Goal: Task Accomplishment & Management: Use online tool/utility

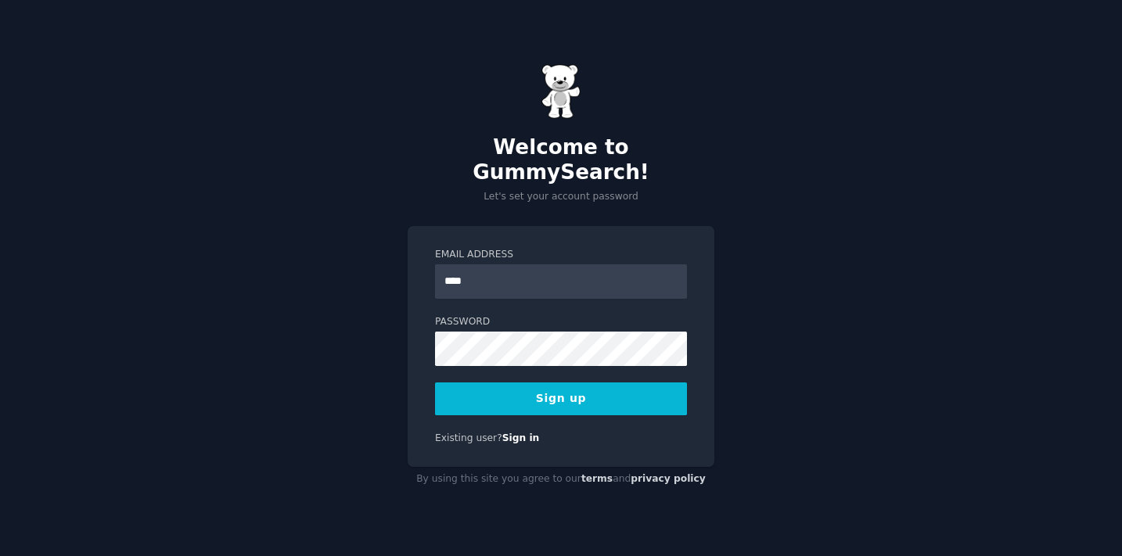
type input "**********"
click at [587, 387] on button "Sign up" at bounding box center [561, 399] width 252 height 33
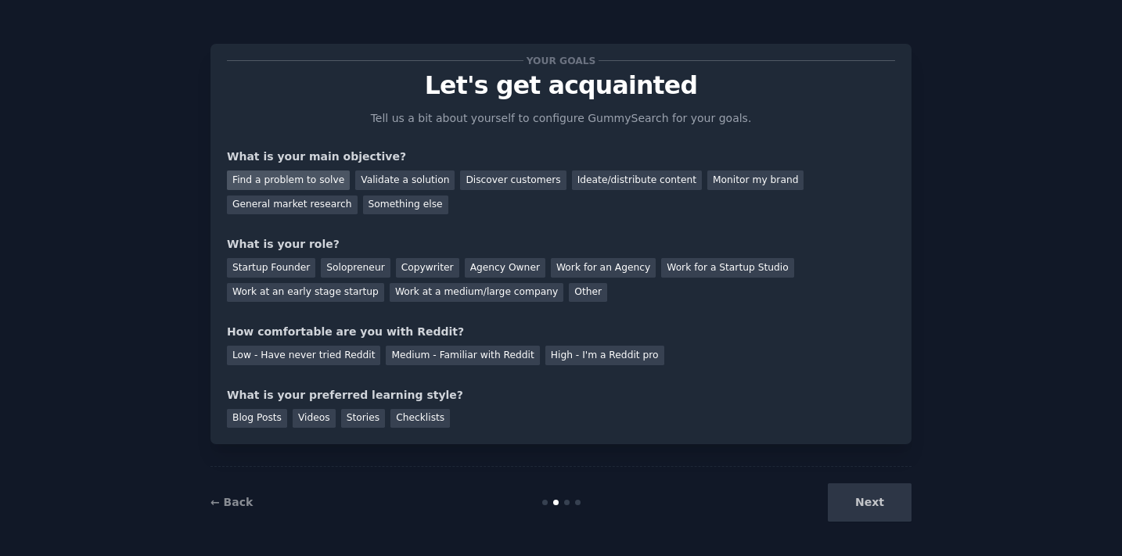
click at [315, 182] on div "Find a problem to solve" at bounding box center [288, 181] width 123 height 20
click at [381, 180] on div "Validate a solution" at bounding box center [404, 181] width 99 height 20
click at [281, 182] on div "Find a problem to solve" at bounding box center [288, 181] width 123 height 20
click at [353, 268] on div "Solopreneur" at bounding box center [355, 268] width 69 height 20
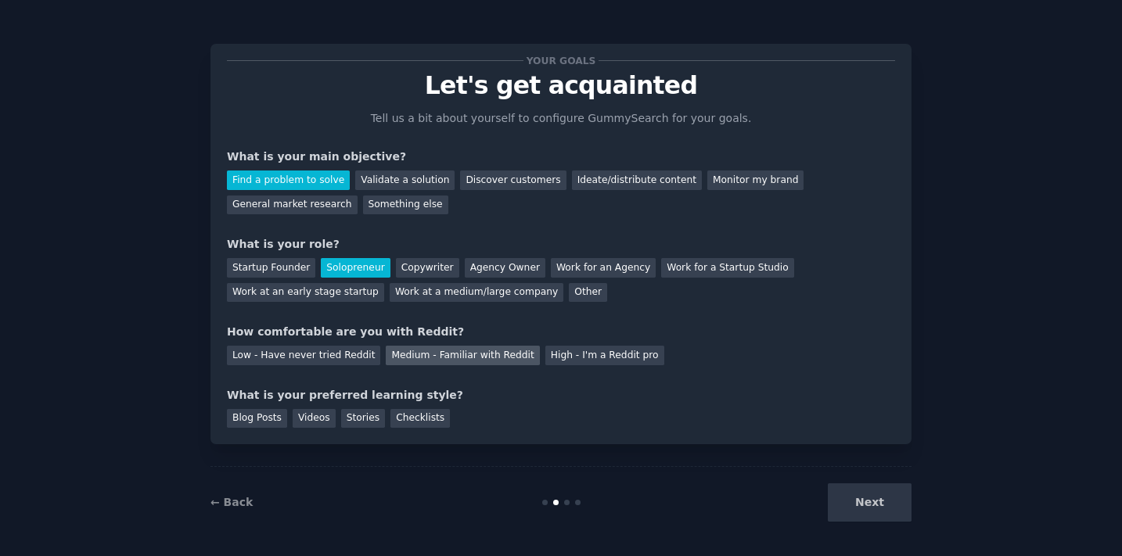
click at [433, 354] on div "Medium - Familiar with Reddit" at bounding box center [462, 356] width 153 height 20
click at [254, 419] on div "Blog Posts" at bounding box center [257, 419] width 60 height 20
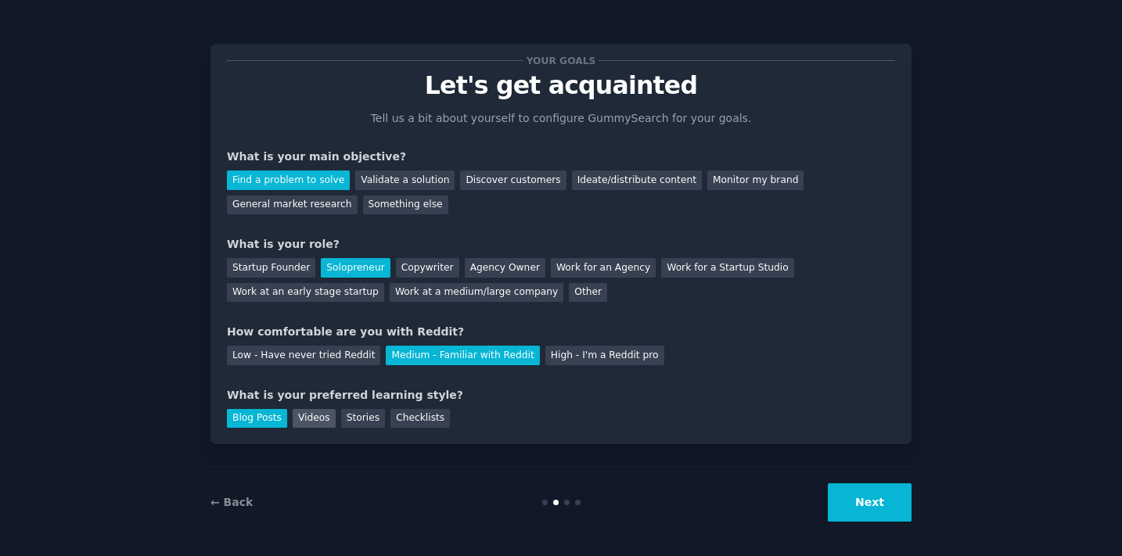
click at [311, 417] on div "Videos" at bounding box center [314, 419] width 43 height 20
click at [869, 503] on button "Next" at bounding box center [870, 503] width 84 height 38
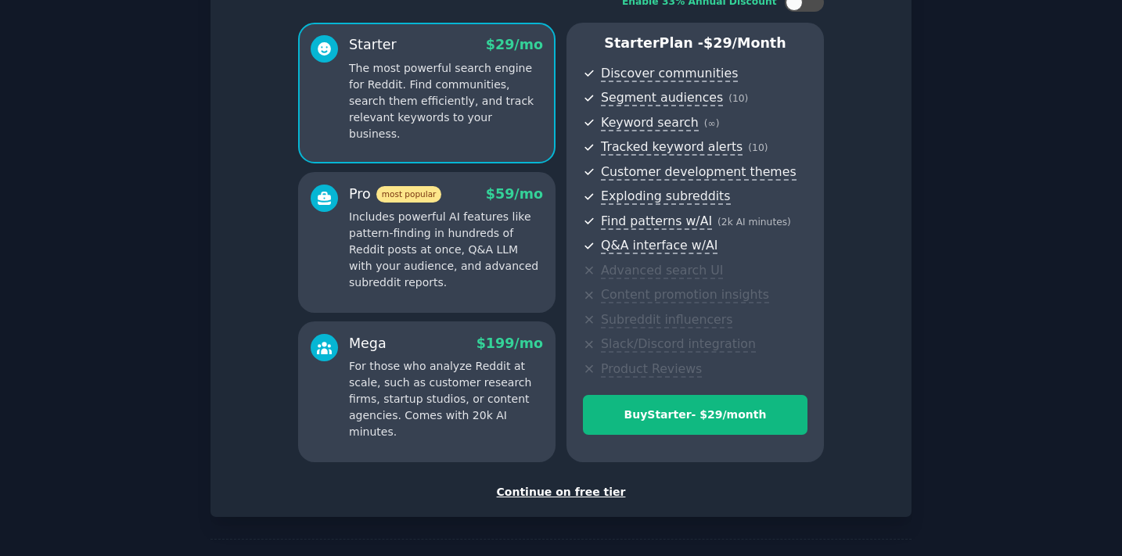
scroll to position [118, 0]
click at [550, 493] on div "Continue on free tier" at bounding box center [561, 492] width 668 height 16
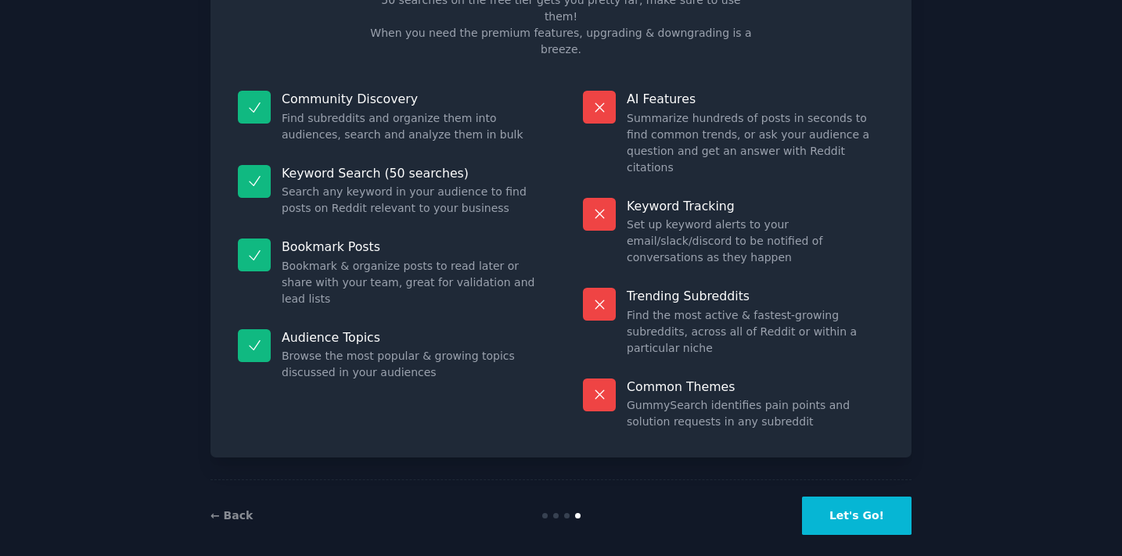
scroll to position [53, 0]
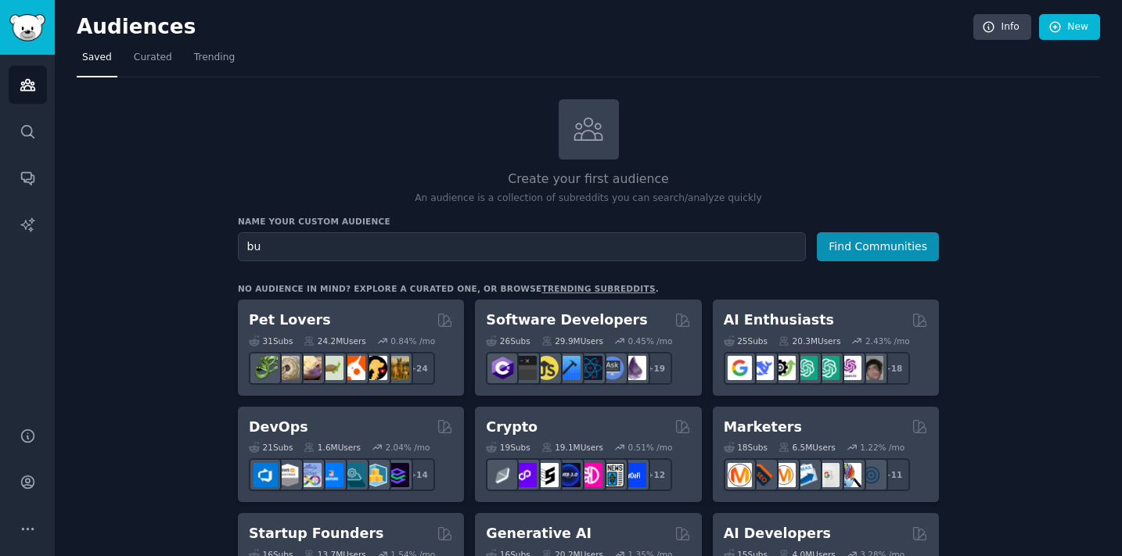
type input "b"
type input "n"
click at [817, 232] on button "Find Communities" at bounding box center [878, 246] width 122 height 29
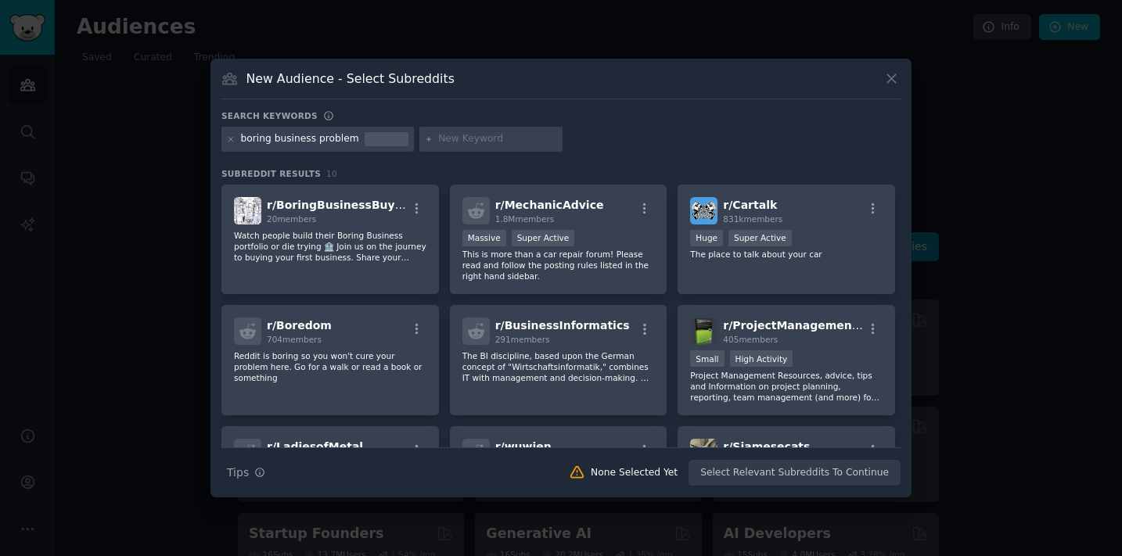
click at [232, 144] on div at bounding box center [231, 139] width 9 height 14
click at [231, 142] on icon at bounding box center [231, 139] width 9 height 9
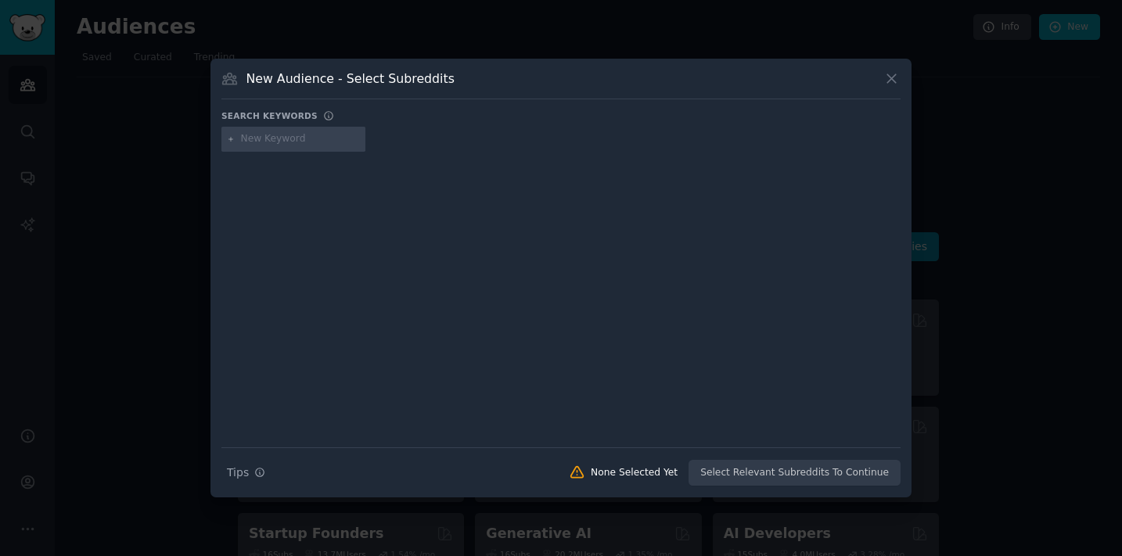
click at [328, 147] on div at bounding box center [293, 139] width 144 height 25
click at [897, 70] on button at bounding box center [892, 79] width 18 height 18
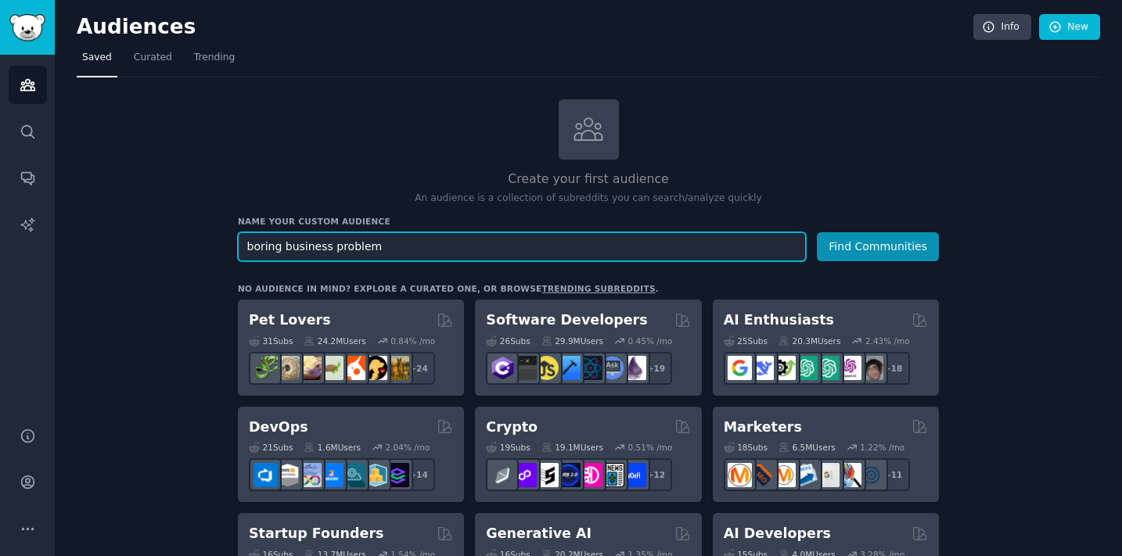
click at [279, 246] on input "boring business problem" at bounding box center [522, 246] width 568 height 29
click at [381, 248] on input "boring business problem" at bounding box center [522, 246] width 568 height 29
type input "boring business problem to solve"
click at [817, 232] on button "Find Communities" at bounding box center [878, 246] width 122 height 29
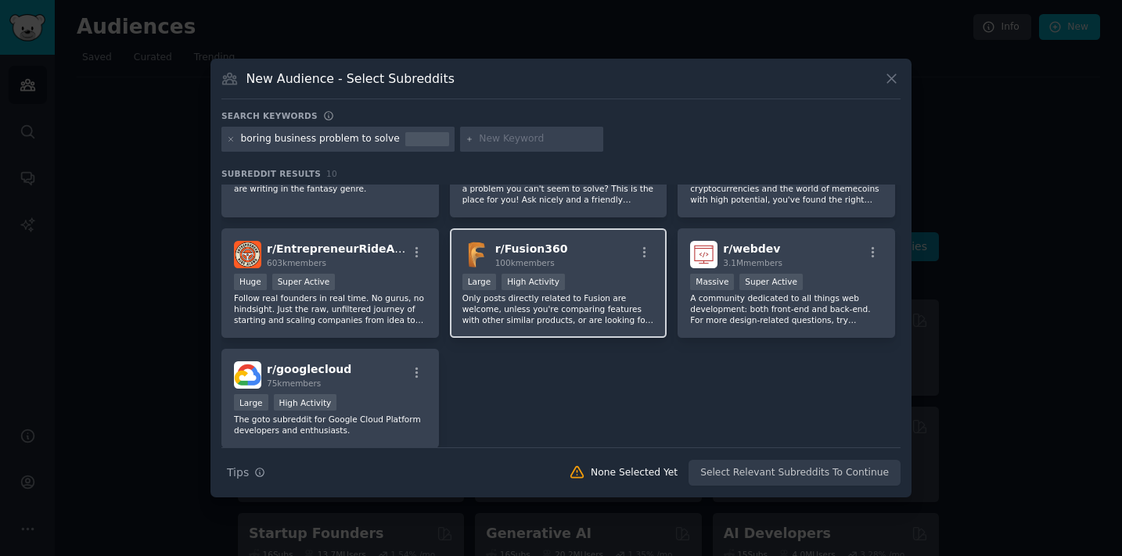
scroll to position [223, 0]
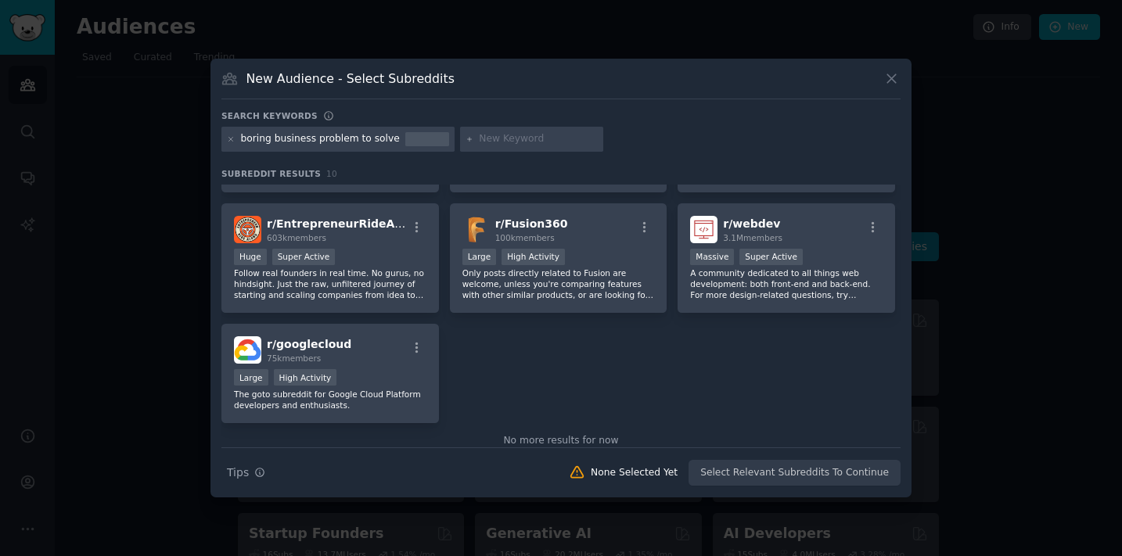
click at [764, 475] on div "Search Tips Tips None Selected Yet Select Relevant Subreddits To Continue" at bounding box center [560, 467] width 679 height 39
click at [768, 473] on div "Search Tips Tips None Selected Yet Select Relevant Subreddits To Continue" at bounding box center [560, 467] width 679 height 39
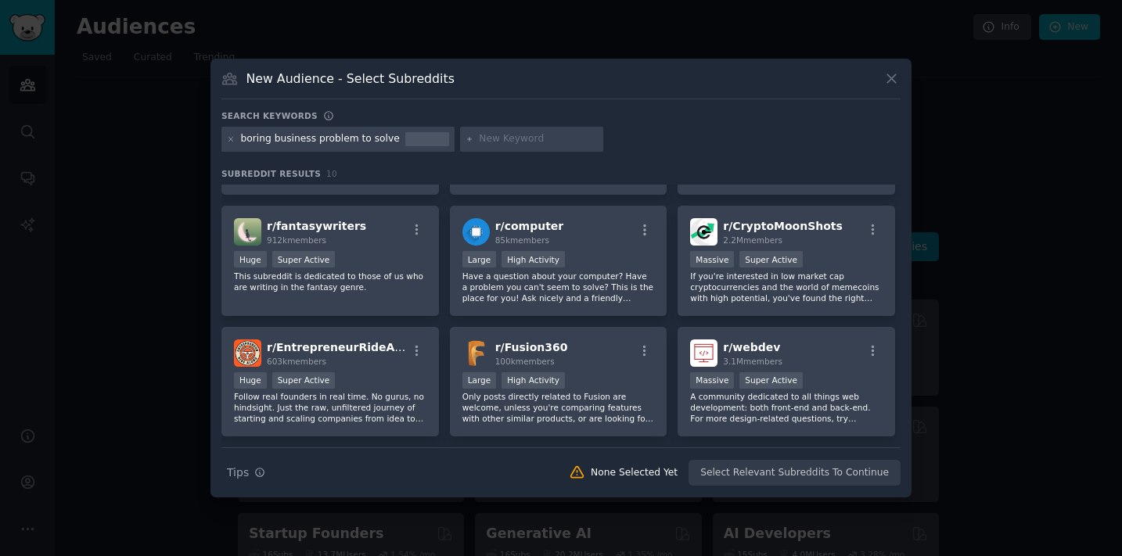
scroll to position [0, 0]
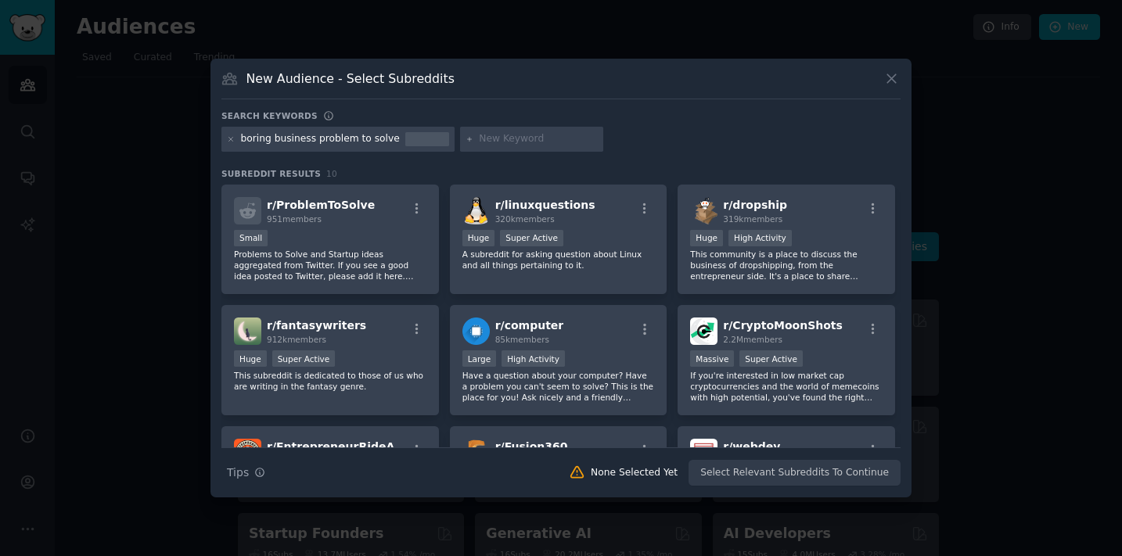
click at [365, 144] on div "boring business problem to solve" at bounding box center [320, 139] width 159 height 14
click at [346, 138] on div "boring business problem to solve" at bounding box center [320, 139] width 159 height 14
drag, startPoint x: 314, startPoint y: 140, endPoint x: 390, endPoint y: 143, distance: 76.0
click at [390, 143] on div "boring business problem to solve" at bounding box center [337, 139] width 233 height 25
click at [233, 137] on icon at bounding box center [231, 139] width 9 height 9
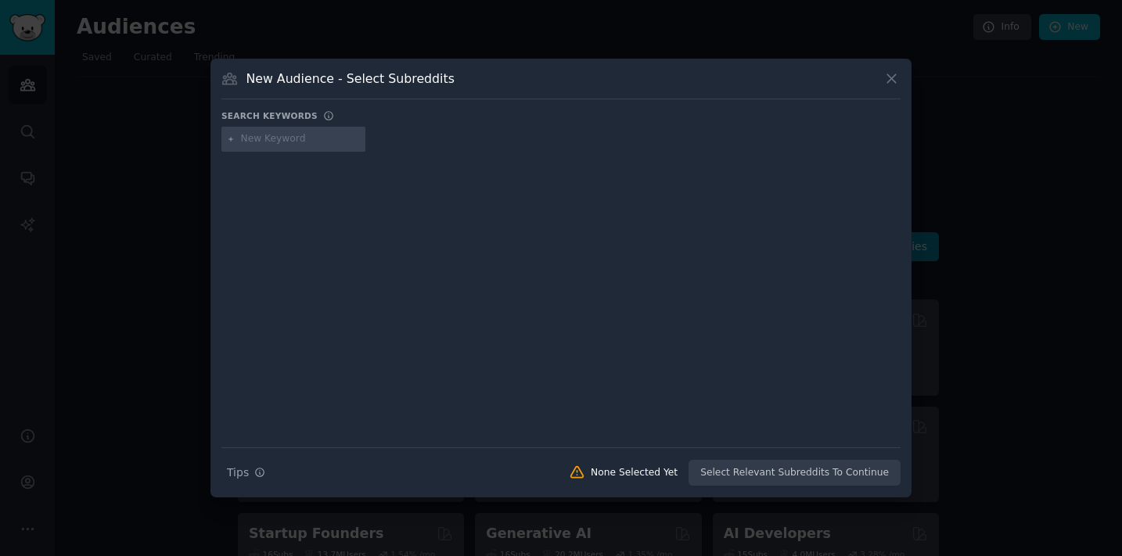
click at [275, 137] on input "text" at bounding box center [300, 139] width 119 height 14
type input "boring problem"
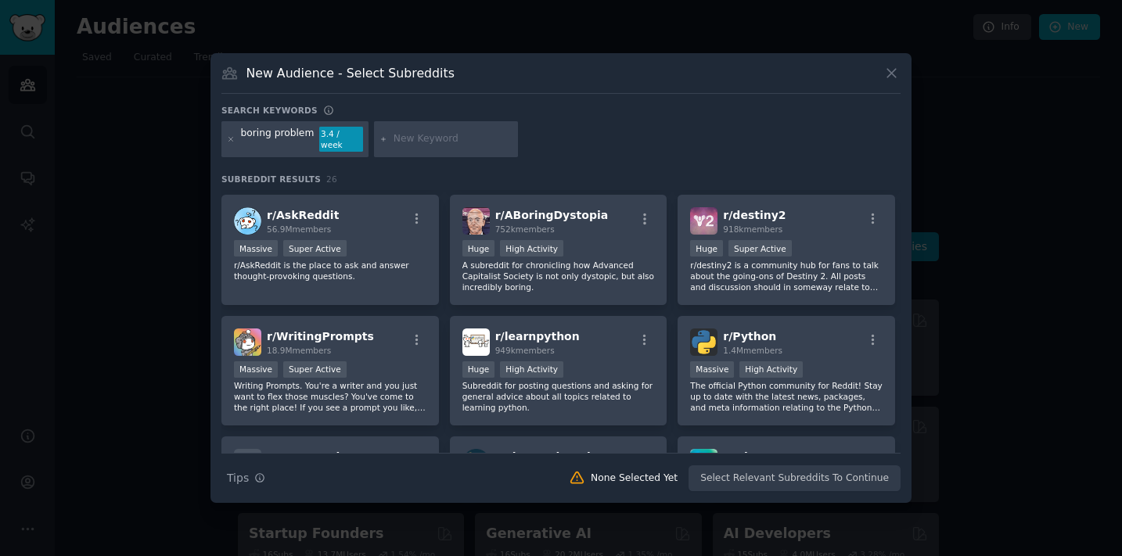
scroll to position [106, 0]
click at [891, 78] on icon at bounding box center [891, 74] width 9 height 9
